Goal: Find contact information: Find contact information

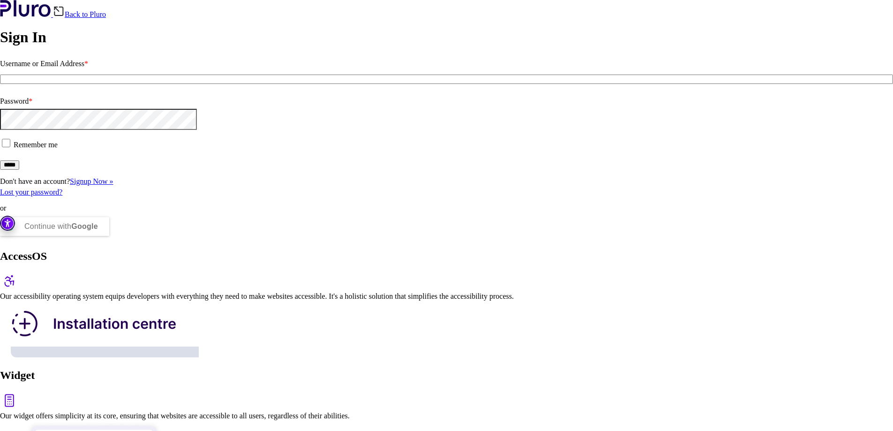
click at [147, 84] on input "Username or Email Address *" at bounding box center [446, 79] width 893 height 9
type input "**********"
click at [19, 170] on input "*****" at bounding box center [9, 164] width 19 height 9
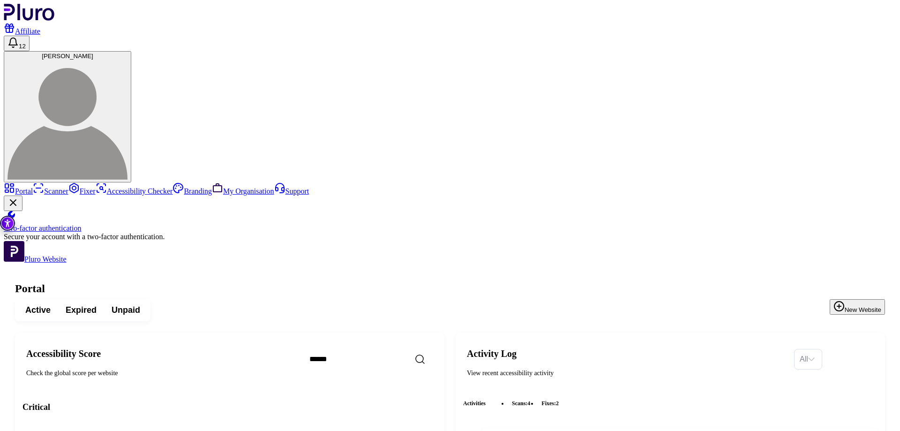
click at [97, 304] on span "Expired" at bounding box center [81, 309] width 31 height 11
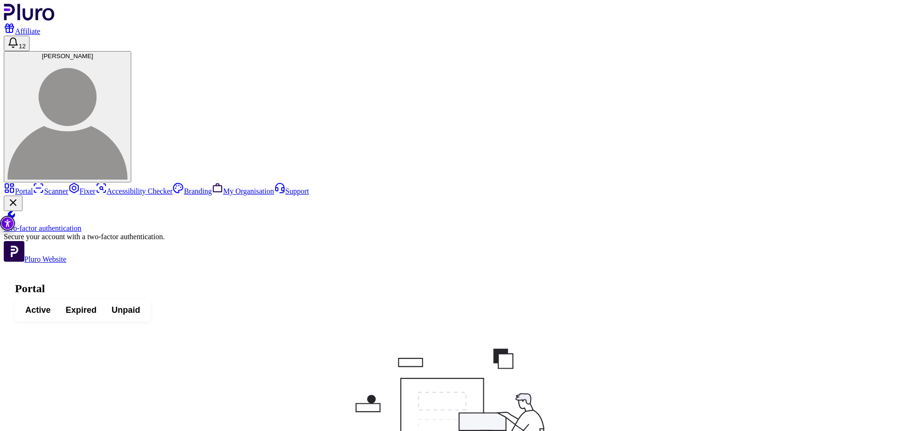
click at [148, 301] on button "Unpaid" at bounding box center [126, 309] width 44 height 17
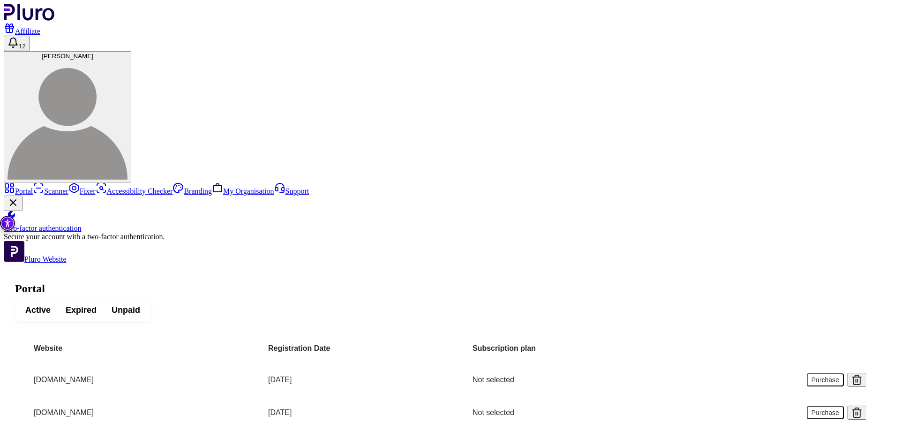
click at [68, 187] on link "Scanner" at bounding box center [51, 191] width 36 height 8
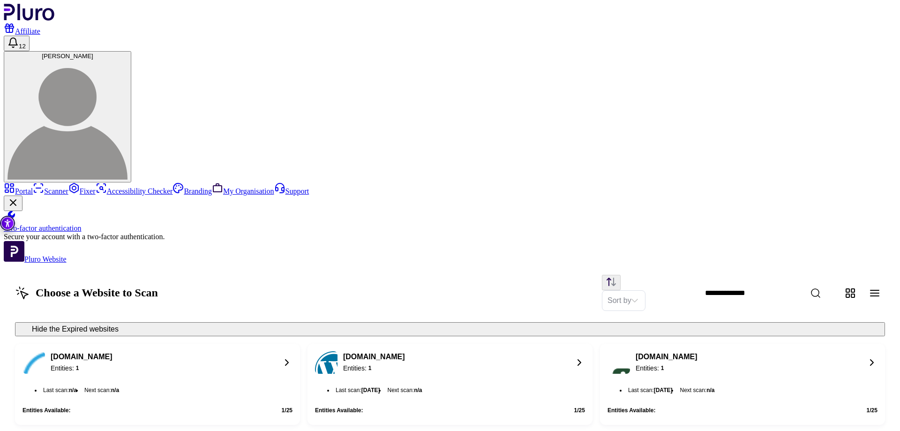
click at [40, 27] on link "Affiliate" at bounding box center [22, 31] width 37 height 8
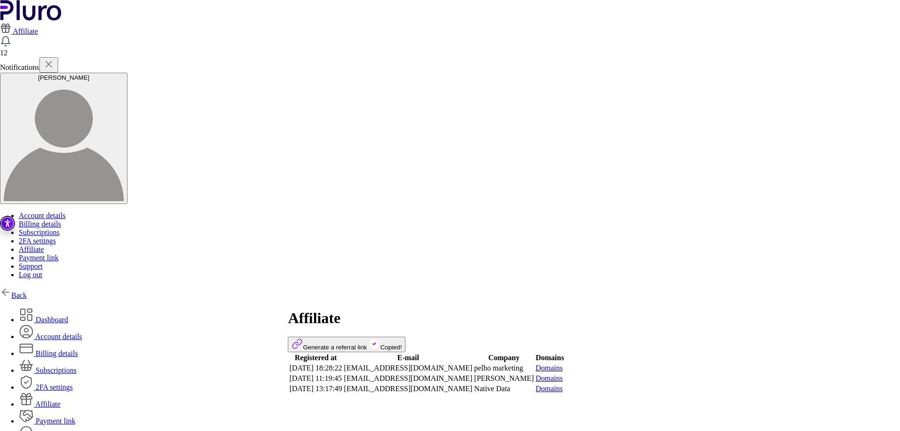
drag, startPoint x: 510, startPoint y: 174, endPoint x: 454, endPoint y: 171, distance: 56.3
click at [454, 373] on td "info@marketingflow.co.il" at bounding box center [407, 377] width 129 height 9
copy td "marketingflow.co.il"
click at [68, 315] on link "Dashboard" at bounding box center [43, 319] width 49 height 8
